Goal: Task Accomplishment & Management: Complete application form

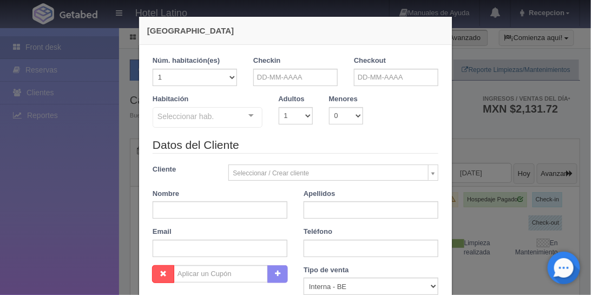
checkbox input "false"
click at [259, 79] on input "text" at bounding box center [295, 77] width 84 height 17
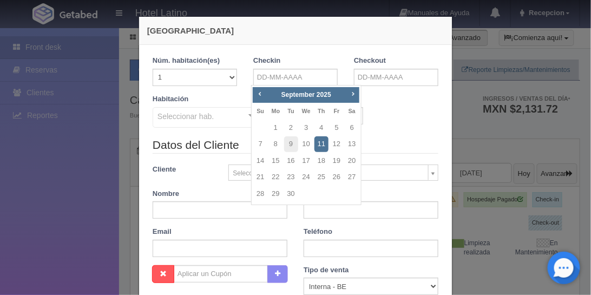
click at [320, 141] on link "11" at bounding box center [322, 144] width 14 height 16
type input "[DATE]"
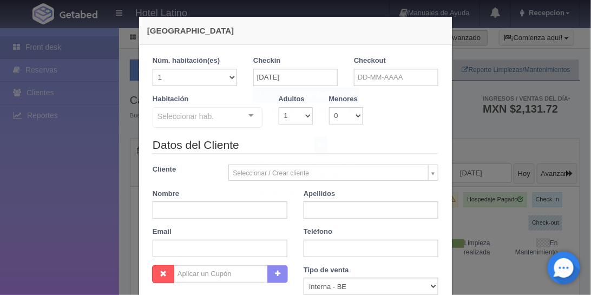
checkbox input "false"
click at [366, 73] on input "text" at bounding box center [396, 77] width 84 height 17
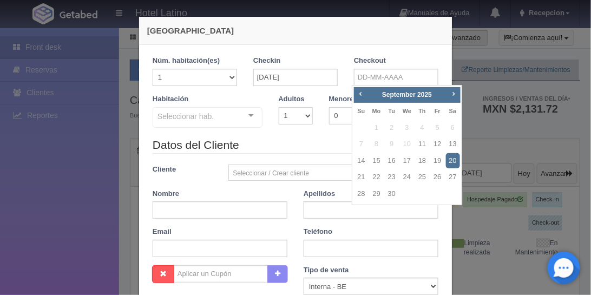
click at [449, 155] on link "20" at bounding box center [453, 161] width 14 height 16
type input "[DATE]"
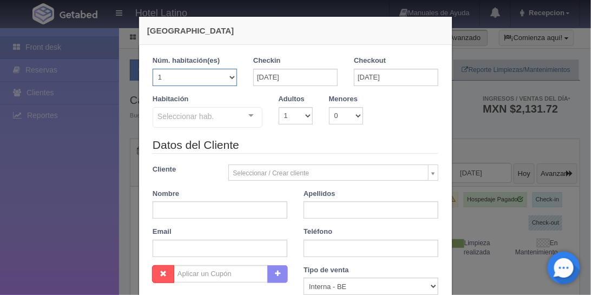
click at [218, 79] on select "1 2 3 4 5 6 7 8 9 10 11 12 13 14 15 16 17 18 19 20" at bounding box center [195, 77] width 84 height 17
click at [246, 95] on div "Habitación Seleccionar hab. Sencilla Sencilla - Sin asignar Doble Doble - Sin a…" at bounding box center [208, 111] width 126 height 35
click at [234, 117] on div "Seleccionar hab." at bounding box center [208, 117] width 110 height 21
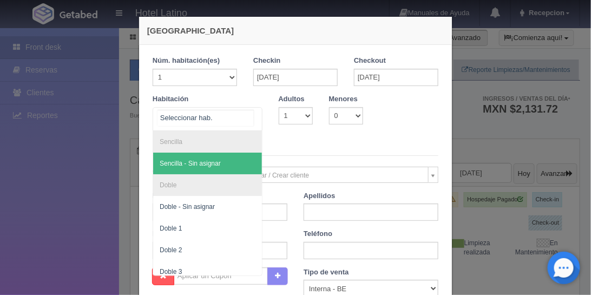
click at [217, 155] on span "Sencilla - Sin asignar" at bounding box center [207, 164] width 109 height 22
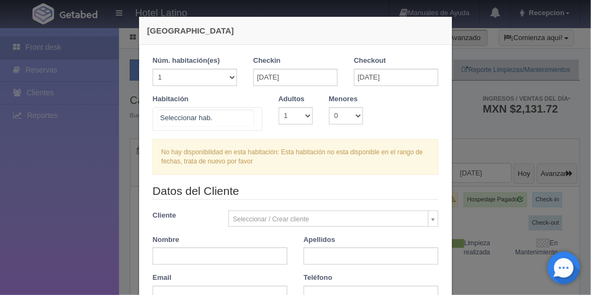
click at [240, 119] on div at bounding box center [251, 116] width 22 height 16
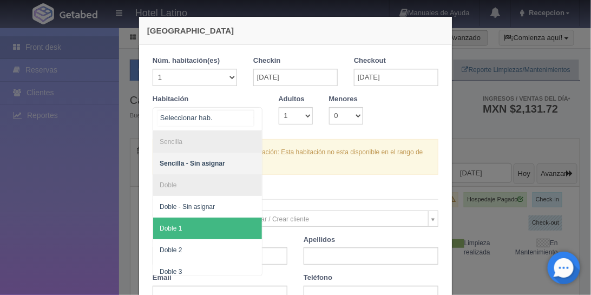
click at [213, 218] on span "Doble 1" at bounding box center [207, 229] width 109 height 22
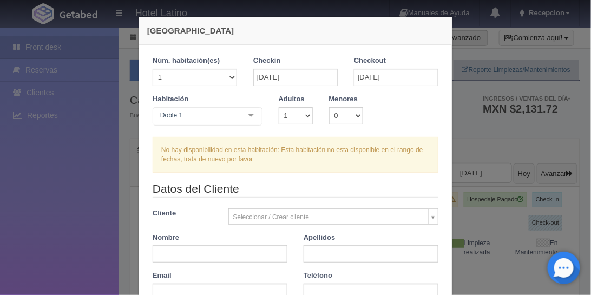
click at [213, 218] on form "1 Núm. habitación(es) 1 2 3 4 5 6 7 8 9 10 11 12 13 14 15 16 17 18 19 20 Checki…" at bounding box center [296, 261] width 286 height 410
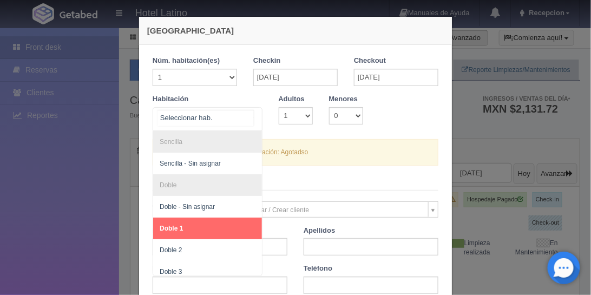
click at [237, 122] on div at bounding box center [208, 119] width 110 height 24
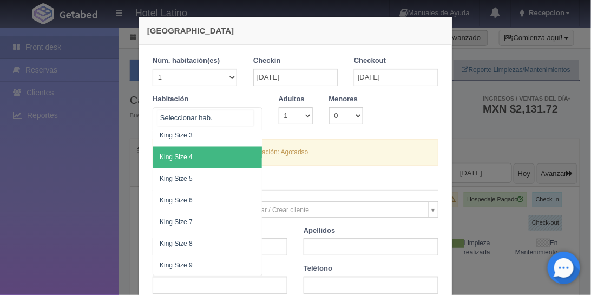
scroll to position [464, 0]
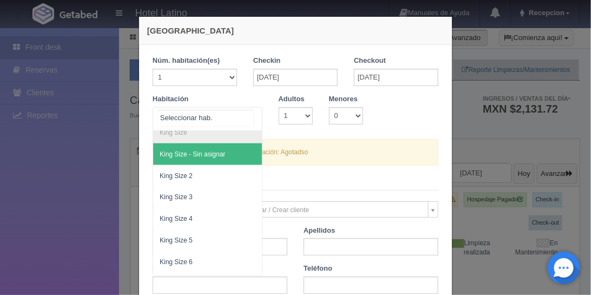
click at [226, 155] on span "King Size - Sin asignar" at bounding box center [207, 155] width 109 height 22
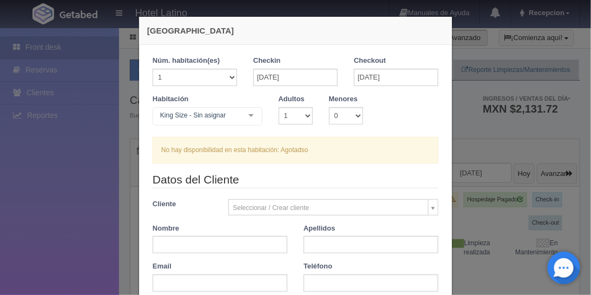
checkbox input "false"
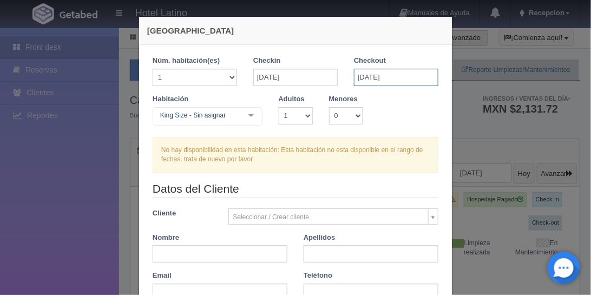
click at [383, 71] on input "[DATE]" at bounding box center [396, 77] width 84 height 17
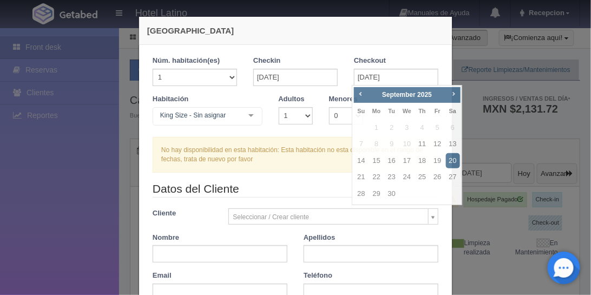
click at [328, 50] on div "1 Núm. habitación(es) 1 2 3 4 5 6 7 8 9 10 11 12 13 14 15 16 17 18 19 20 Checki…" at bounding box center [295, 261] width 313 height 432
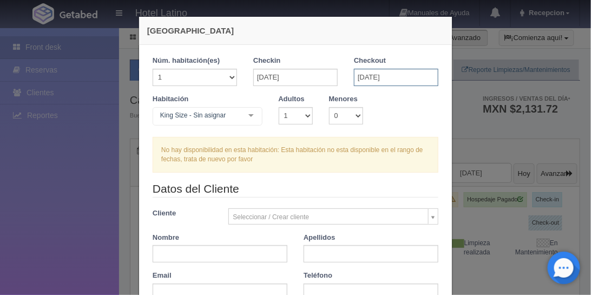
click at [362, 73] on input "[DATE]" at bounding box center [396, 77] width 84 height 17
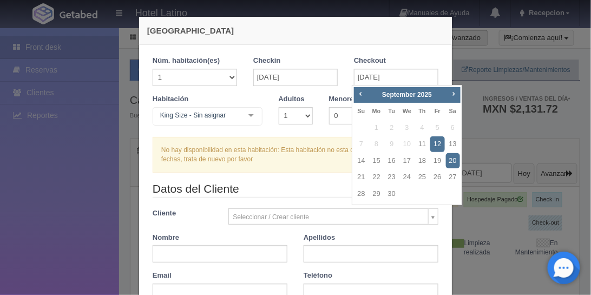
click at [438, 143] on link "12" at bounding box center [438, 144] width 14 height 16
type input "[DATE]"
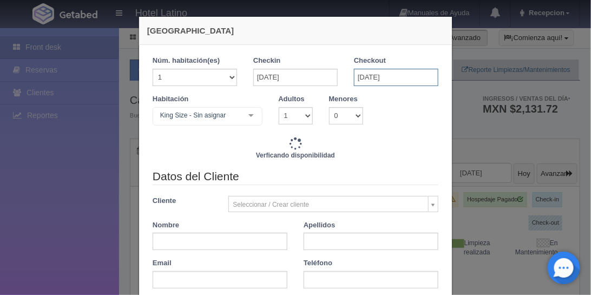
click at [370, 81] on input "[DATE]" at bounding box center [396, 77] width 84 height 17
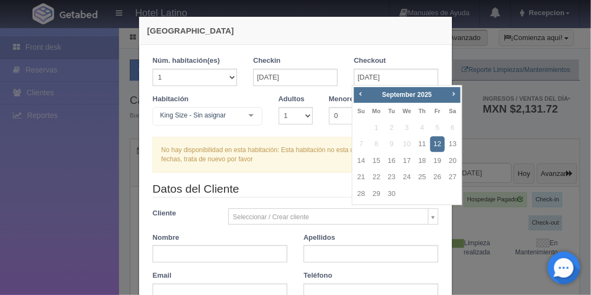
drag, startPoint x: 207, startPoint y: 137, endPoint x: 224, endPoint y: 122, distance: 22.2
click at [208, 137] on div "No hay disponibilidad en esta habitación: Esta habitación no esta disponible en…" at bounding box center [296, 155] width 286 height 36
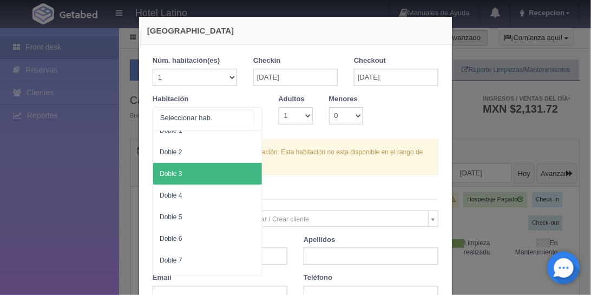
scroll to position [47, 0]
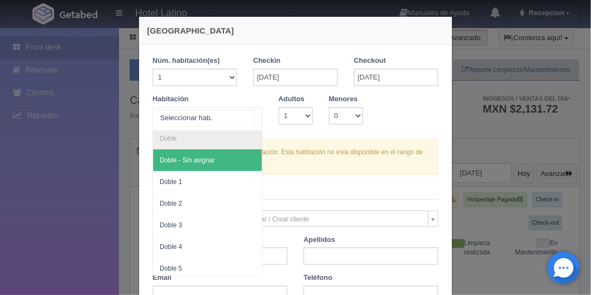
drag, startPoint x: 218, startPoint y: 177, endPoint x: 218, endPoint y: 165, distance: 11.4
click at [217, 164] on span "Doble - Sin asignar" at bounding box center [207, 160] width 109 height 22
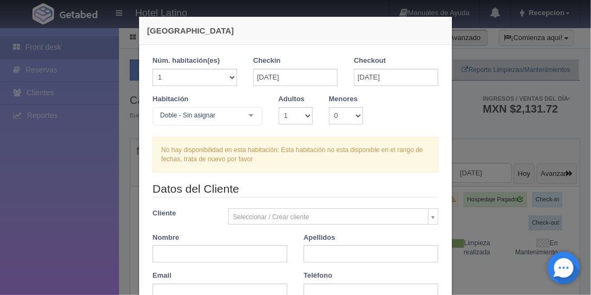
click at [375, 89] on div "Checkout [DATE]" at bounding box center [396, 75] width 101 height 38
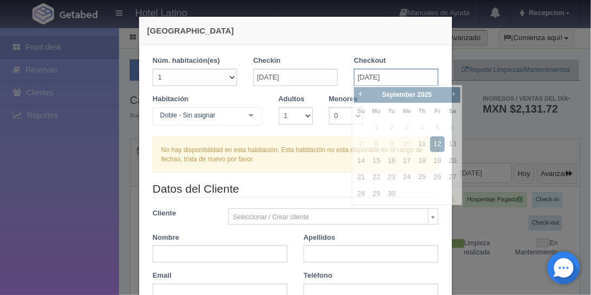
click at [373, 83] on input "[DATE]" at bounding box center [396, 77] width 84 height 17
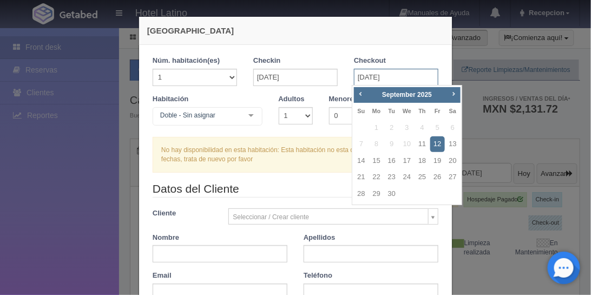
click at [354, 70] on input "[DATE]" at bounding box center [396, 77] width 84 height 17
click at [232, 142] on div "No hay disponibilidad en esta habitación: Esta habitación no esta disponible en…" at bounding box center [296, 155] width 286 height 36
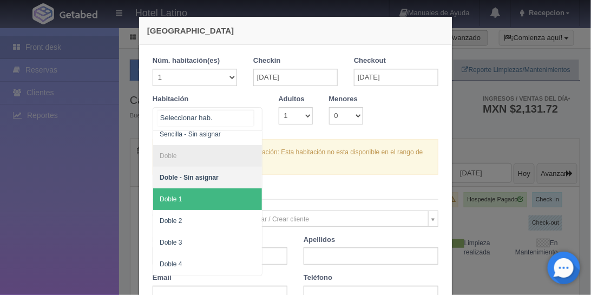
scroll to position [0, 0]
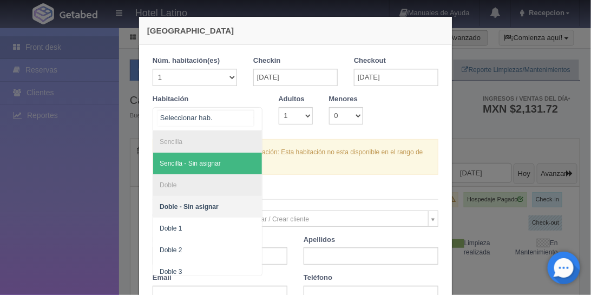
click at [206, 168] on span "Sencilla - Sin asignar" at bounding box center [207, 164] width 109 height 22
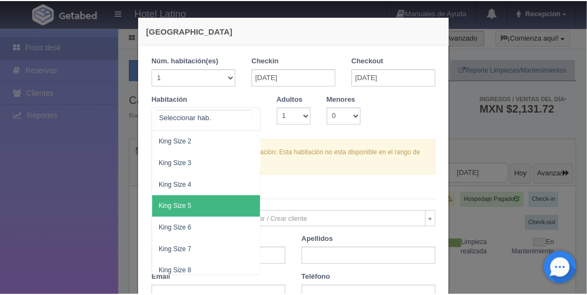
scroll to position [480, 0]
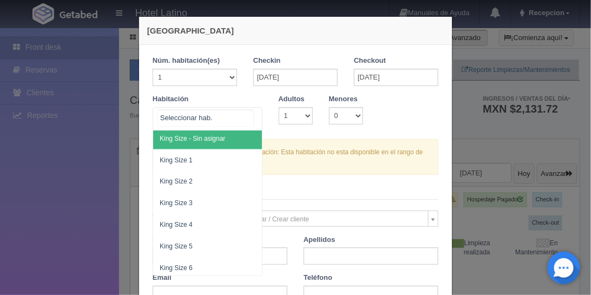
click at [206, 139] on span "King Size - Sin asignar" at bounding box center [193, 139] width 66 height 8
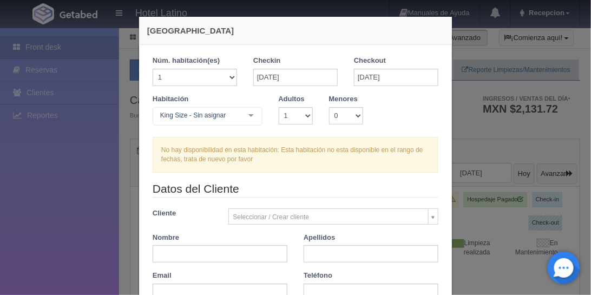
checkbox input "false"
click at [493, 82] on div "[GEOGRAPHIC_DATA] 1 Núm. habitación(es) 1 2 3 4 5 6 7 8 9 10 11 12 13 14 15 16 …" at bounding box center [295, 147] width 591 height 295
